Goal: Task Accomplishment & Management: Use online tool/utility

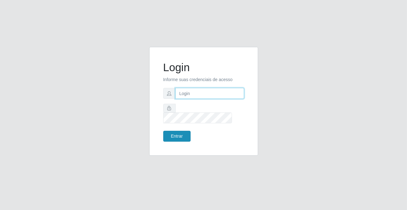
type input "[PERSON_NAME][EMAIL_ADDRESS][DOMAIN_NAME]"
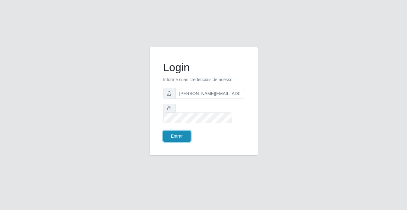
click at [174, 132] on button "Entrar" at bounding box center [176, 136] width 27 height 11
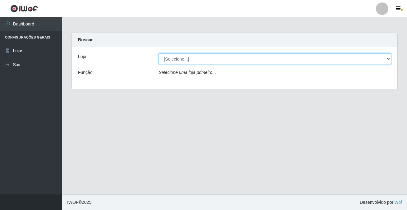
click at [387, 58] on select "[Selecione...] Rede Potiguar 2 - Macaíba" at bounding box center [275, 58] width 233 height 11
select select "101"
click at [159, 53] on select "[Selecione...] Rede Potiguar 2 - Macaíba" at bounding box center [275, 58] width 233 height 11
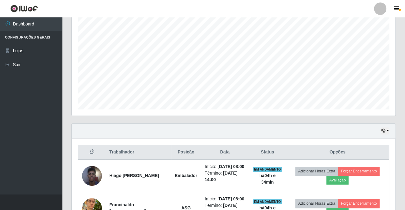
scroll to position [188, 0]
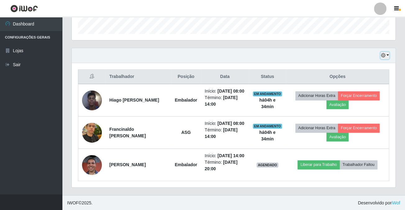
click at [386, 56] on icon "button" at bounding box center [383, 55] width 4 height 4
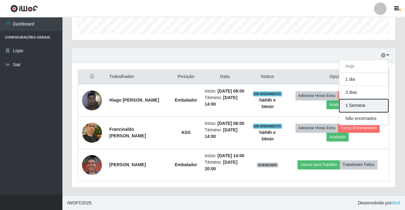
click at [364, 106] on button "1 Semana" at bounding box center [364, 105] width 49 height 13
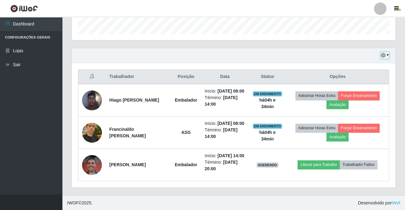
click at [387, 53] on button "button" at bounding box center [385, 55] width 9 height 7
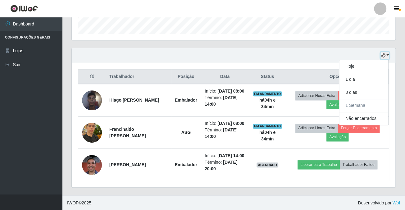
scroll to position [4, 0]
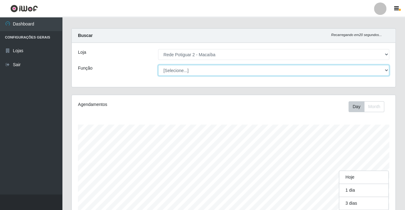
click at [385, 69] on select "[Selecione...] ASG ASG + ASG ++ Auxiliar de Estoque Balconista Embalador Reposi…" at bounding box center [273, 70] width 231 height 11
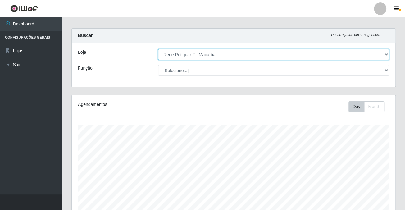
click at [381, 54] on select "[Selecione...] Rede Potiguar 2 - Macaíba" at bounding box center [273, 54] width 231 height 11
click at [158, 49] on select "[Selecione...] Rede Potiguar 2 - Macaíba" at bounding box center [273, 54] width 231 height 11
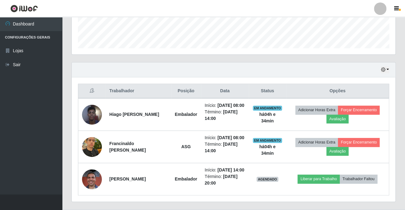
scroll to position [188, 0]
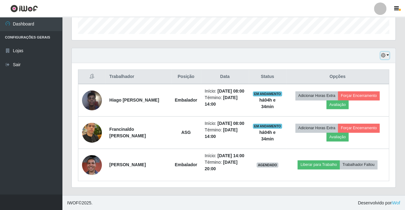
click at [387, 55] on button "button" at bounding box center [385, 55] width 9 height 7
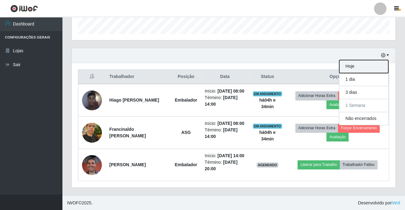
click at [350, 67] on button "Hoje" at bounding box center [364, 66] width 49 height 13
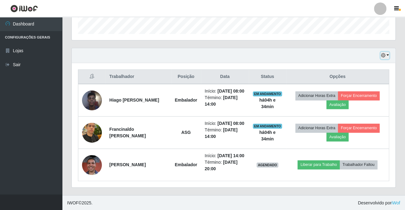
click at [388, 53] on button "button" at bounding box center [385, 55] width 9 height 7
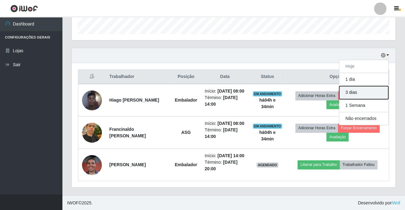
click at [359, 93] on button "3 dias" at bounding box center [364, 92] width 49 height 13
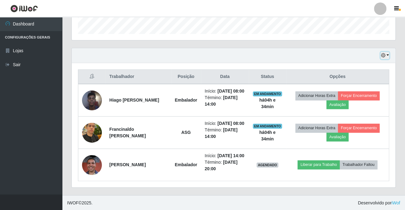
click at [389, 55] on button "button" at bounding box center [385, 55] width 9 height 7
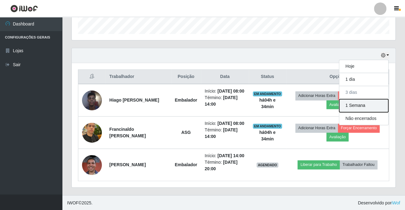
click at [355, 104] on button "1 Semana" at bounding box center [364, 105] width 49 height 13
